Goal: Task Accomplishment & Management: Use online tool/utility

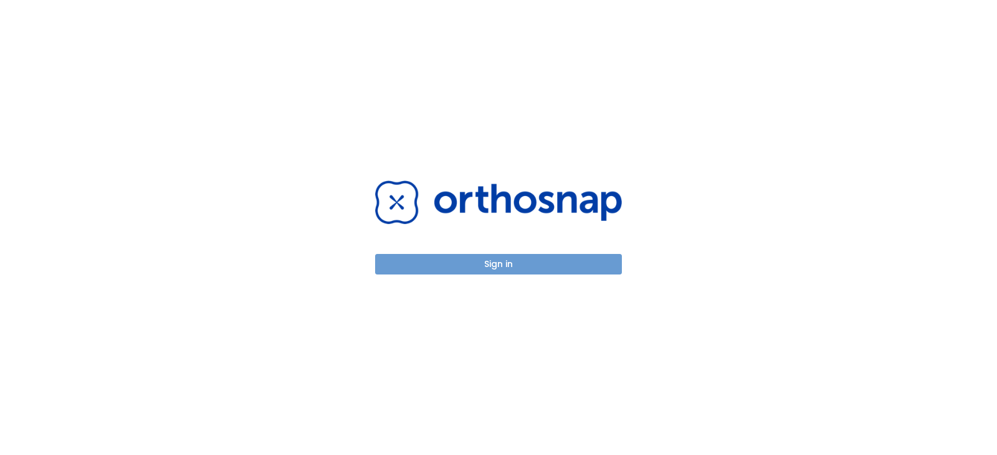
click at [543, 273] on button "Sign in" at bounding box center [498, 264] width 247 height 21
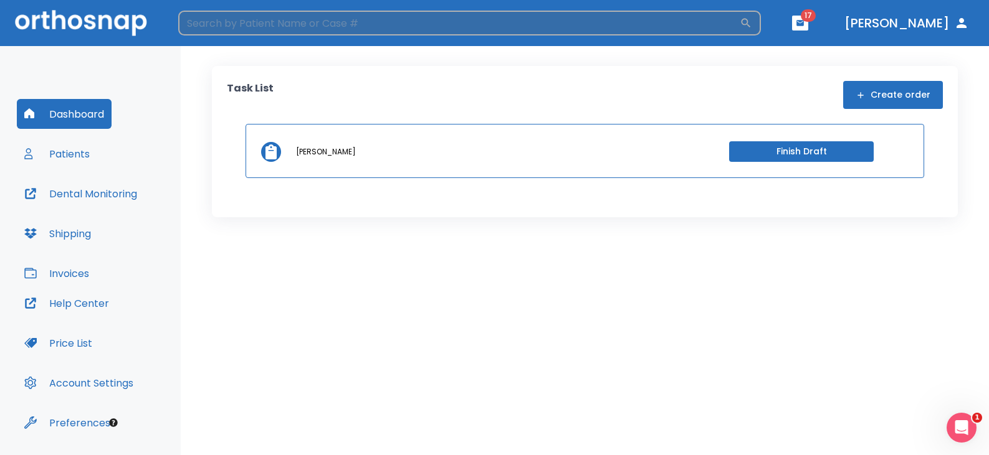
click at [332, 26] on input "search" at bounding box center [458, 23] width 561 height 25
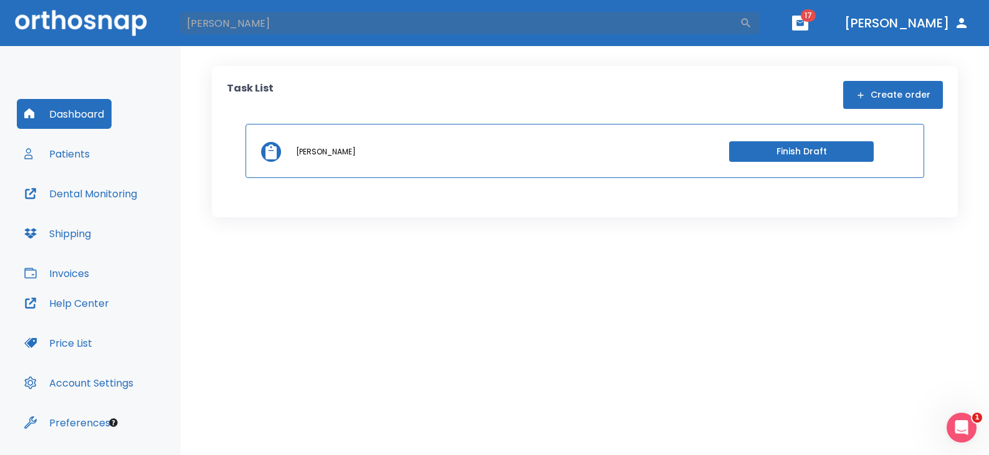
type input "[PERSON_NAME]"
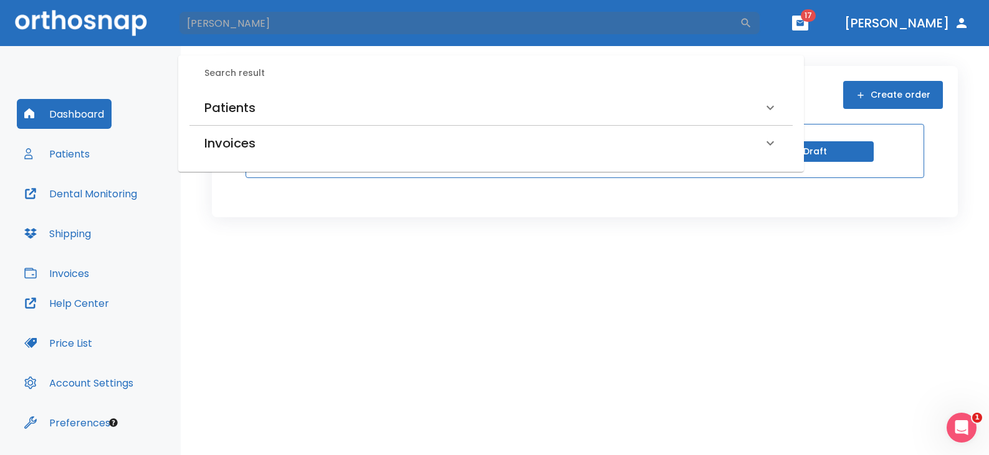
click at [224, 110] on h6 "Patients" at bounding box center [229, 108] width 51 height 20
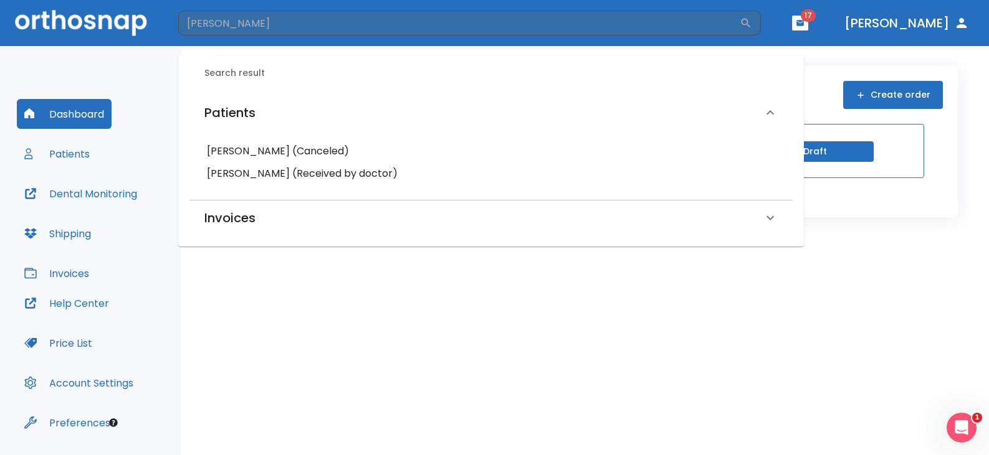
click at [261, 174] on h6 "[PERSON_NAME] (Received by doctor)" at bounding box center [491, 173] width 568 height 17
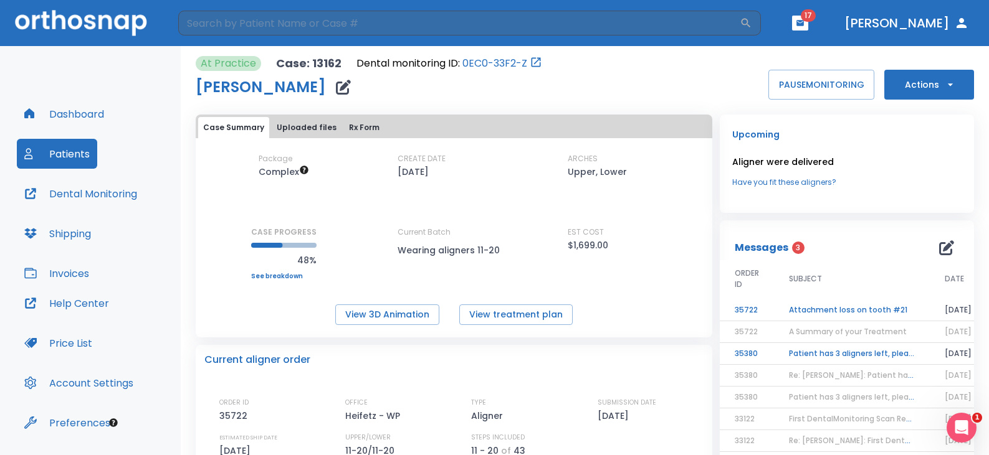
click at [923, 87] on button "Actions" at bounding box center [929, 85] width 90 height 30
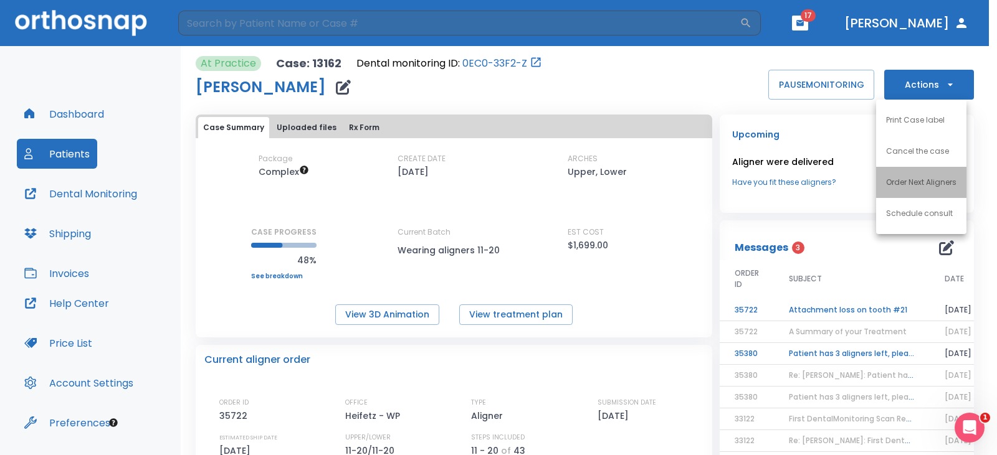
click at [914, 192] on li "Order Next Aligners" at bounding box center [921, 182] width 90 height 31
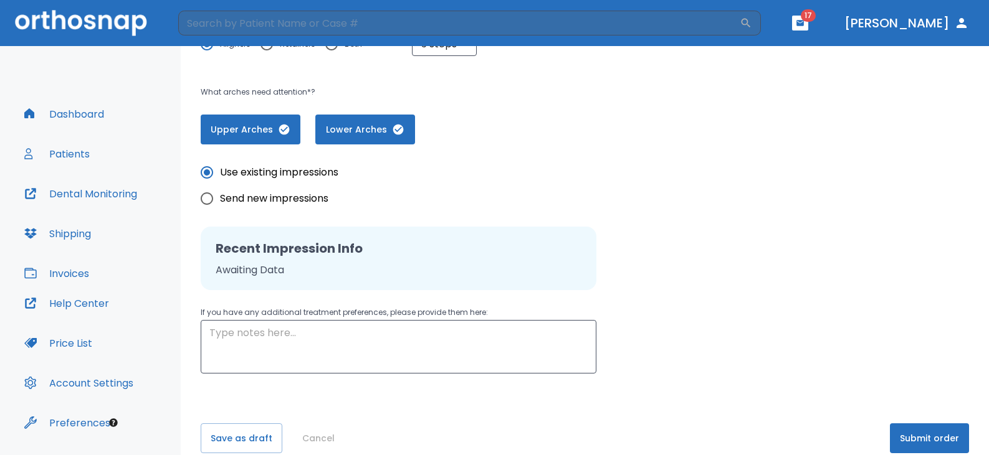
scroll to position [272, 0]
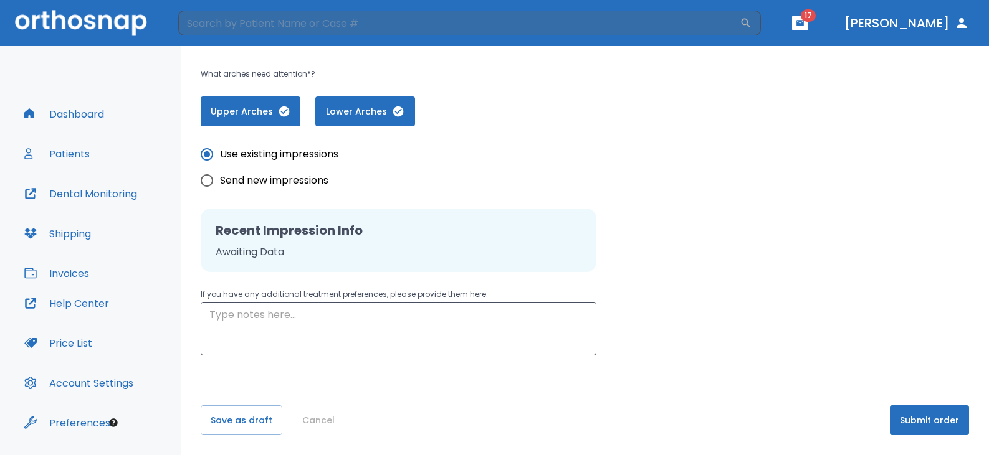
click at [905, 421] on button "Submit order" at bounding box center [929, 421] width 79 height 30
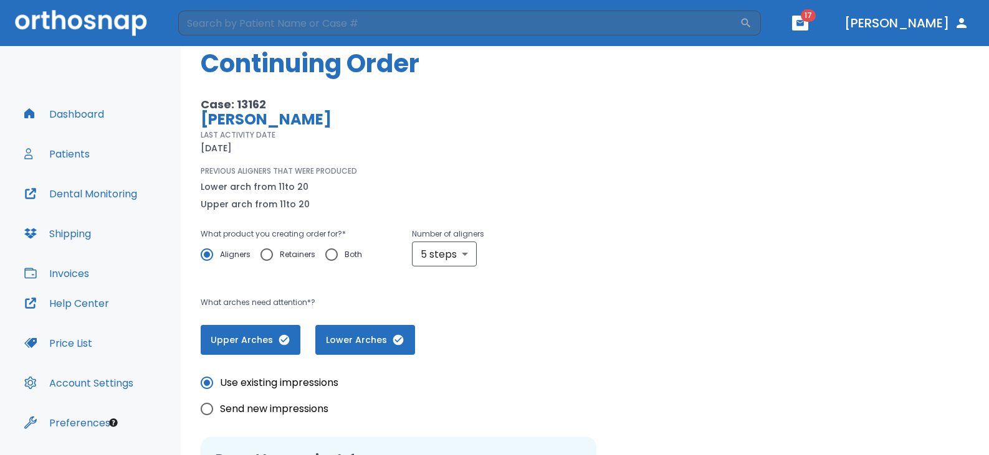
scroll to position [23, 0]
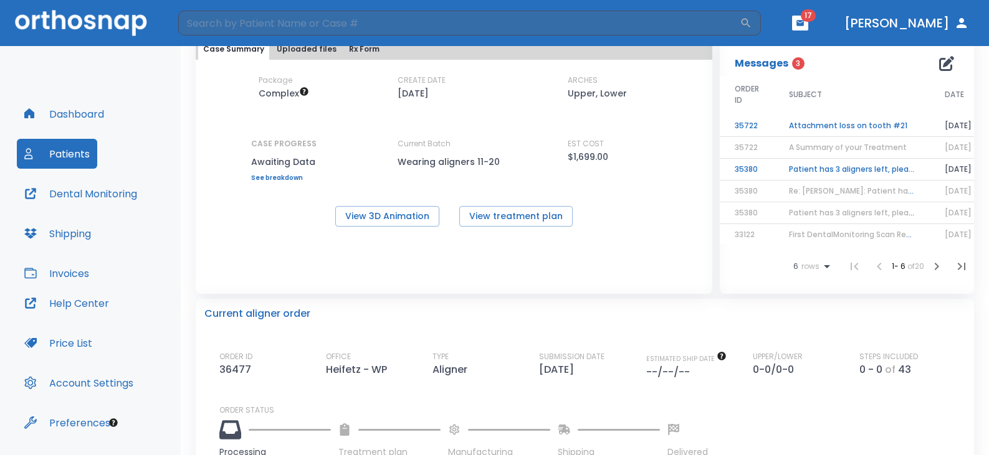
scroll to position [62, 0]
